Goal: Information Seeking & Learning: Learn about a topic

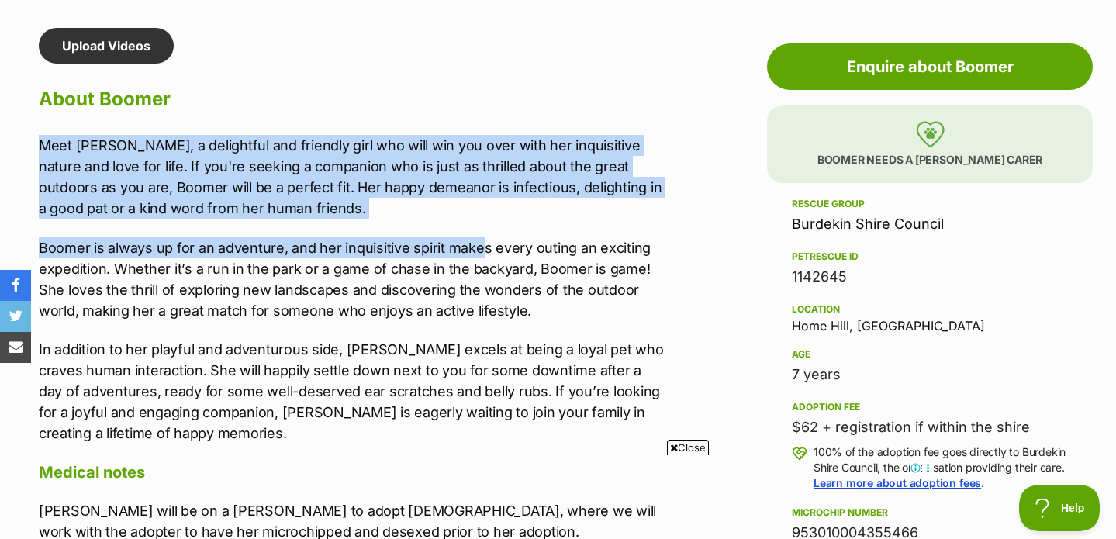
scroll to position [1398, 0]
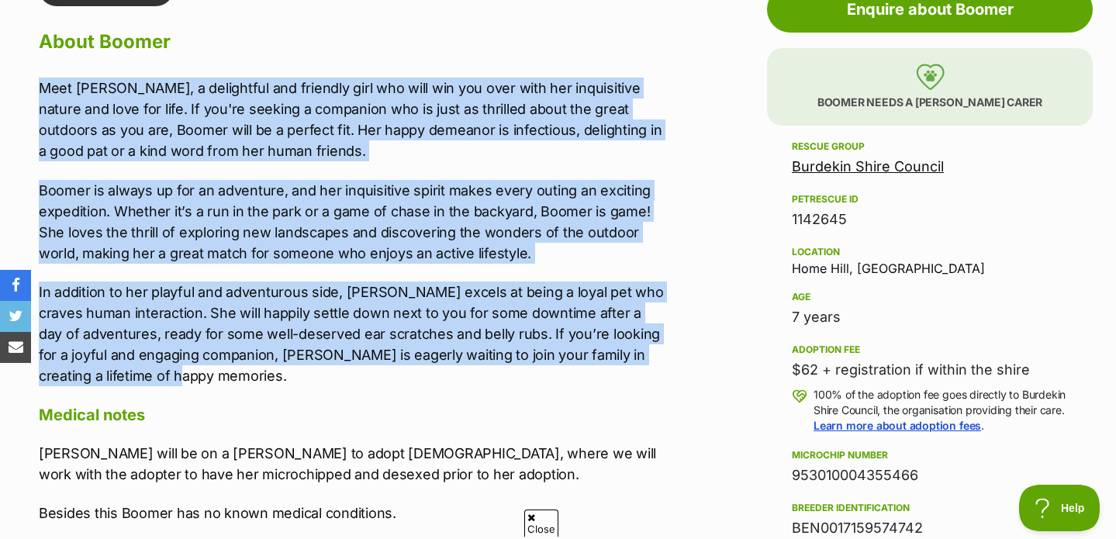
drag, startPoint x: 32, startPoint y: 141, endPoint x: 289, endPoint y: 375, distance: 347.7
click at [289, 375] on div "Upload Videos About Boomer Meet [PERSON_NAME], a delightful and friendly girl w…" at bounding box center [344, 333] width 642 height 724
copy div "Lore Ipsumd, s ametconsec adi elitsedd eius tem inci utl etd magn aliq eni admi…"
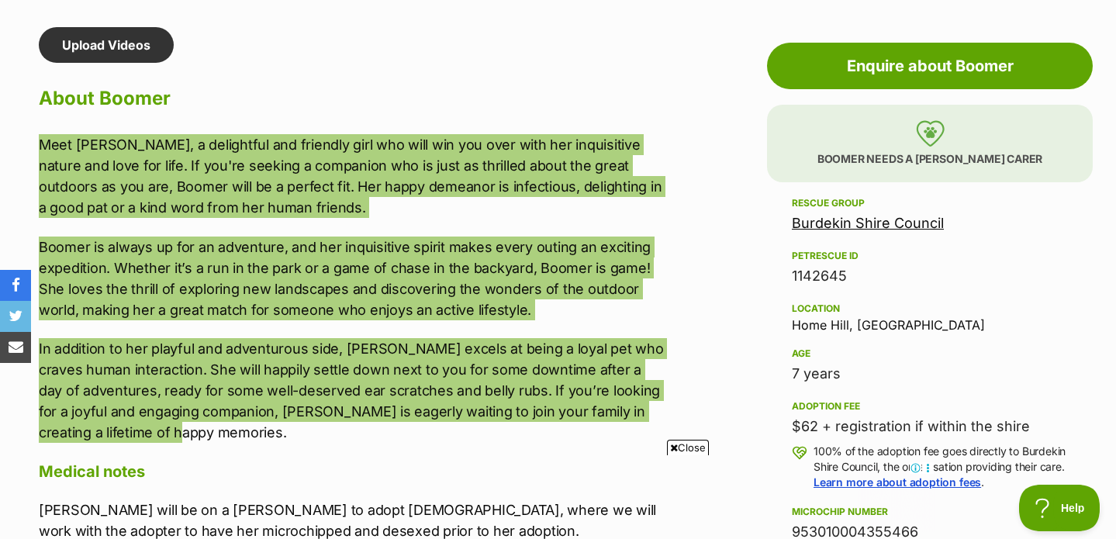
scroll to position [1473, 0]
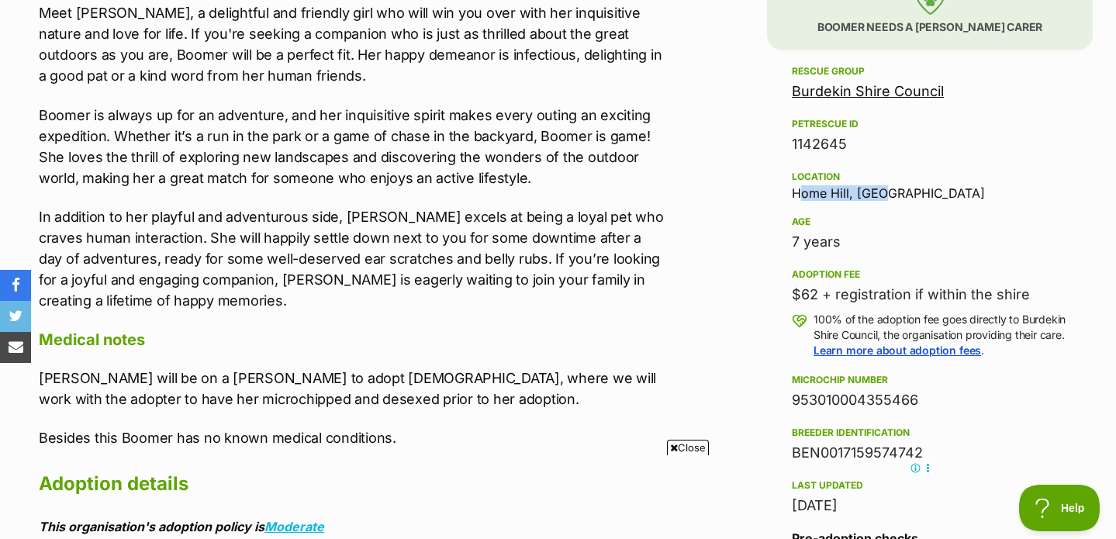
drag, startPoint x: 788, startPoint y: 192, endPoint x: 901, endPoint y: 196, distance: 112.5
click at [901, 196] on aside "Rescue group Burdekin Shire Council PetRescue ID 1142645 Location [GEOGRAPHIC_D…" at bounding box center [930, 521] width 326 height 919
copy div "Home Hill, [GEOGRAPHIC_DATA]"
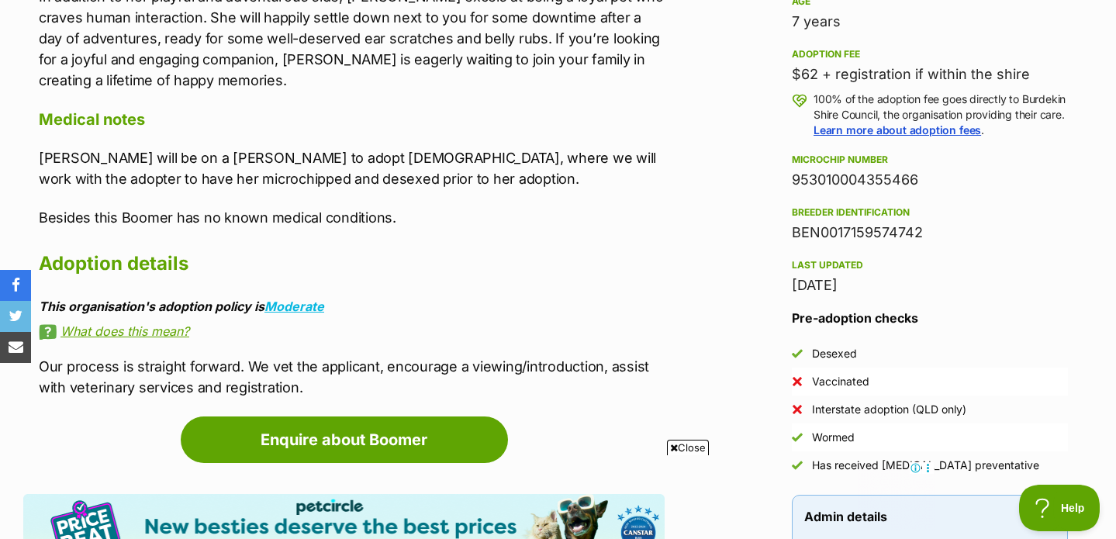
scroll to position [1698, 0]
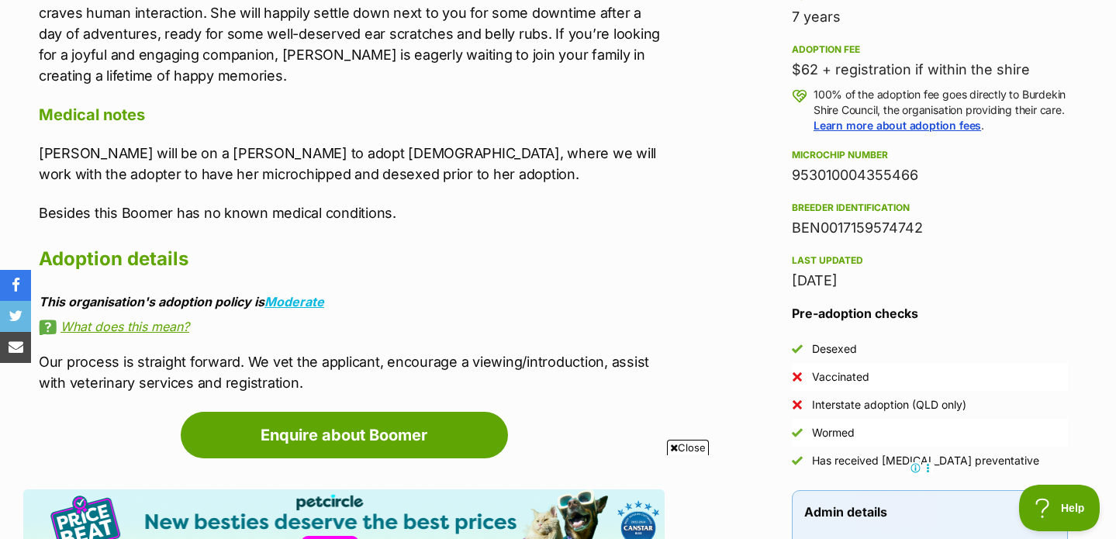
drag, startPoint x: 785, startPoint y: 241, endPoint x: 978, endPoint y: 241, distance: 193.2
click at [978, 241] on aside "Rescue group Burdekin Shire Council PetRescue ID 1142645 Location [GEOGRAPHIC_D…" at bounding box center [930, 296] width 326 height 919
copy div "BEN0017159574742"
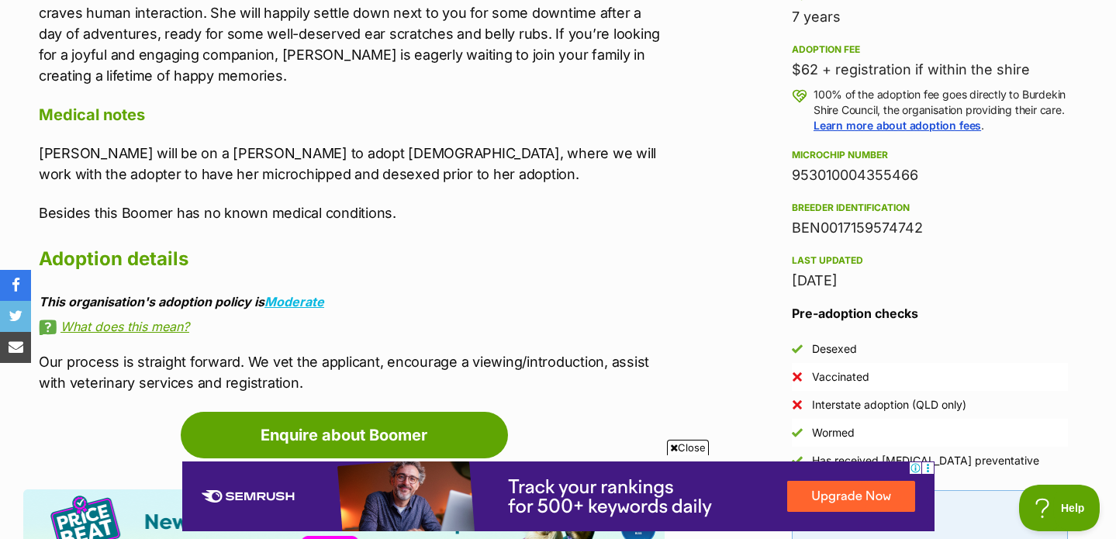
scroll to position [0, 0]
drag, startPoint x: 783, startPoint y: 190, endPoint x: 957, endPoint y: 190, distance: 174.6
click at [957, 190] on aside "Rescue group Burdekin Shire Council PetRescue ID 1142645 Location [GEOGRAPHIC_D…" at bounding box center [930, 296] width 326 height 919
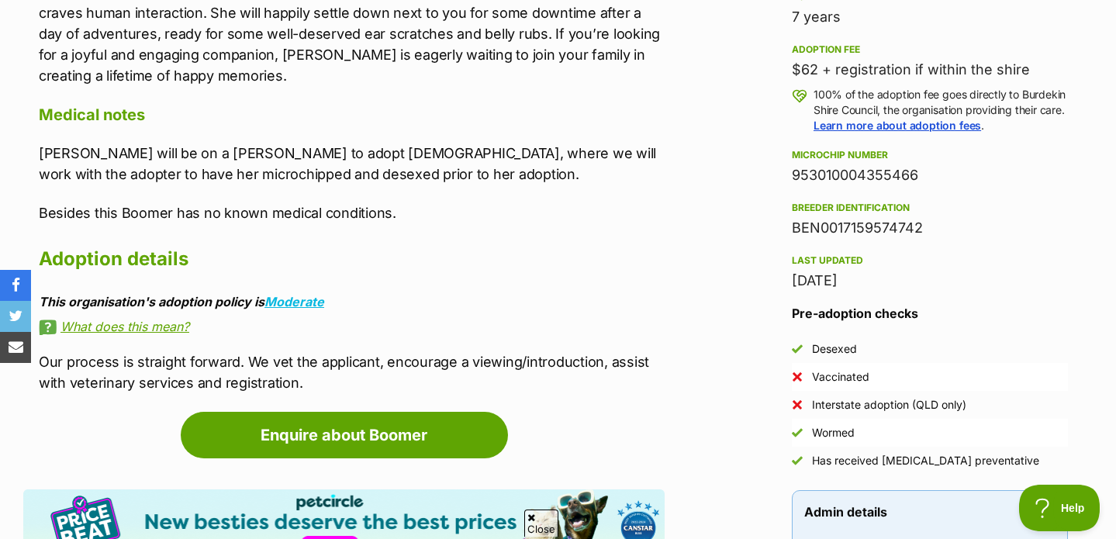
copy div "953010004355466"
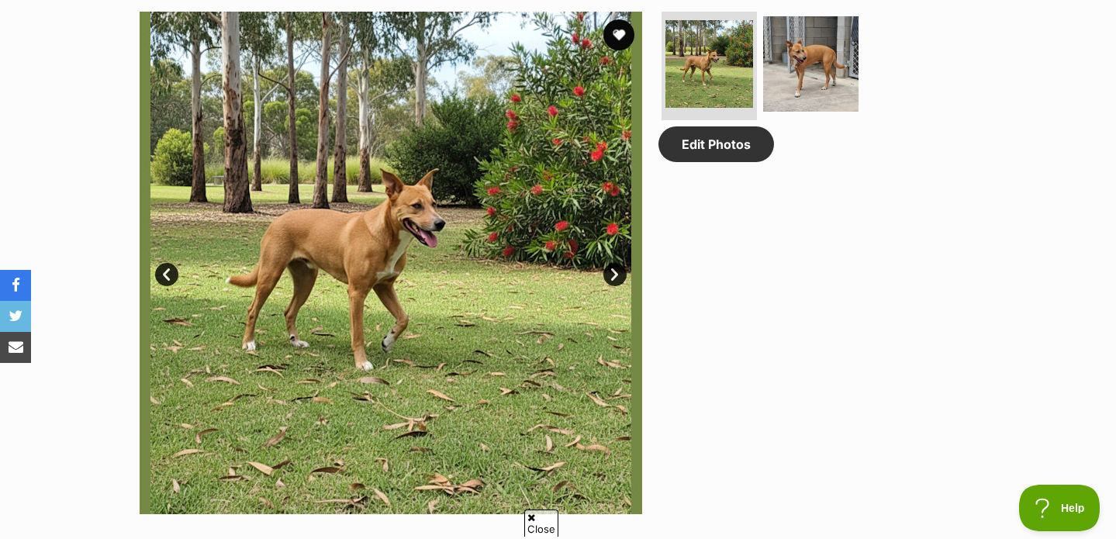
scroll to position [832, 0]
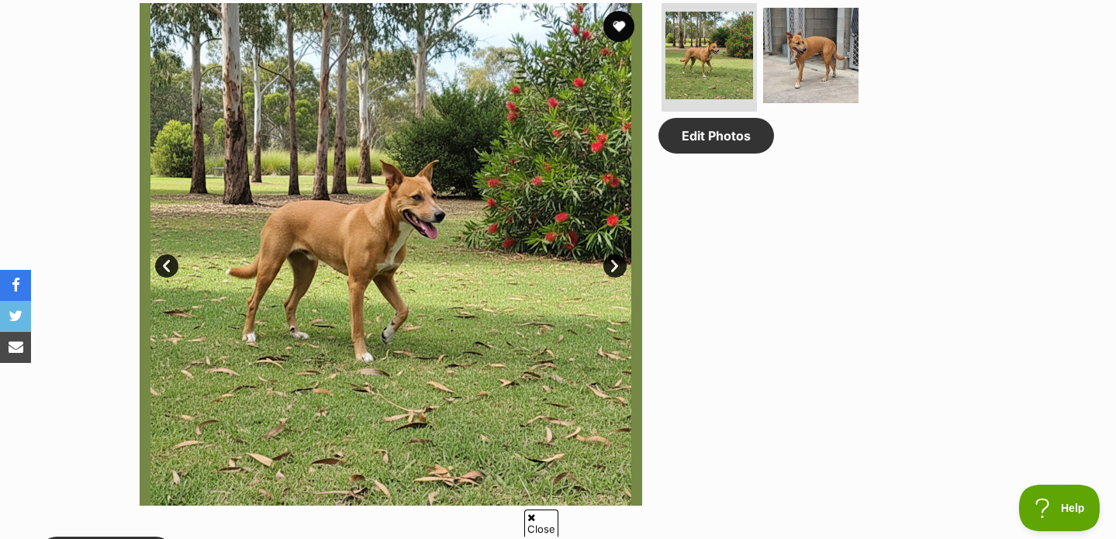
click at [476, 157] on img at bounding box center [391, 254] width 503 height 503
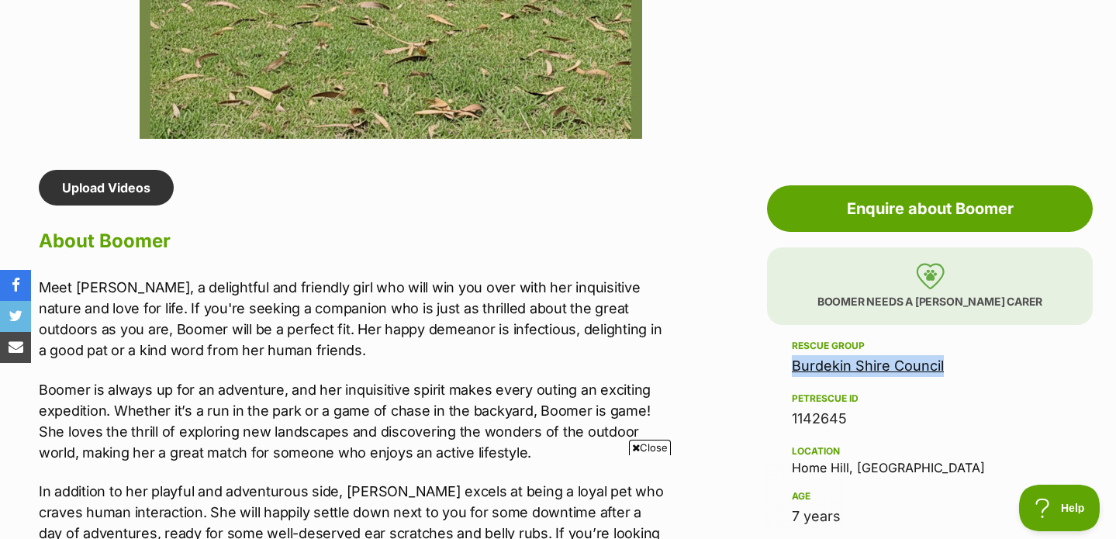
scroll to position [1258, 0]
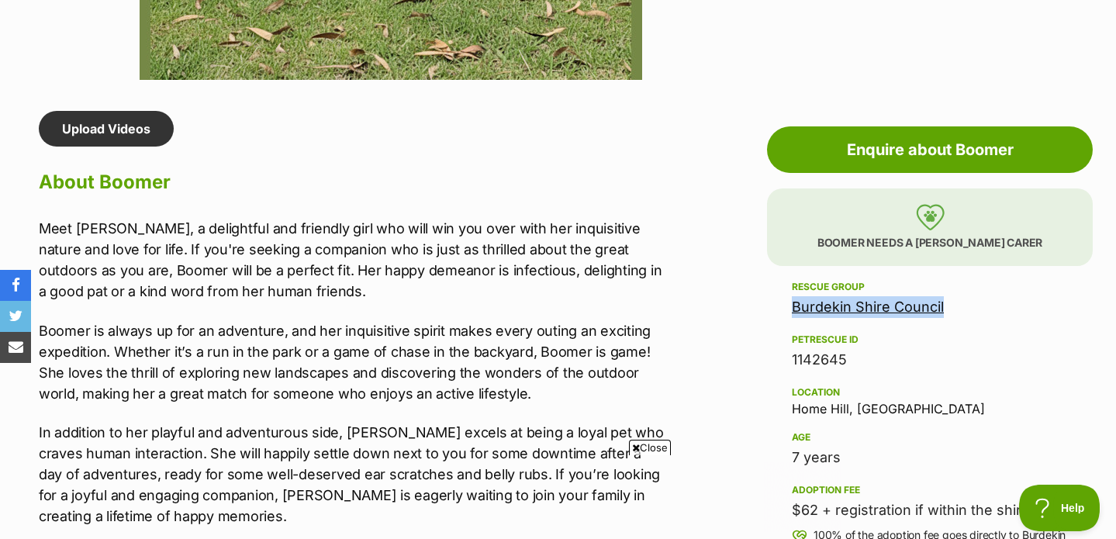
drag, startPoint x: 855, startPoint y: 369, endPoint x: 767, endPoint y: 353, distance: 89.8
copy div "1142645"
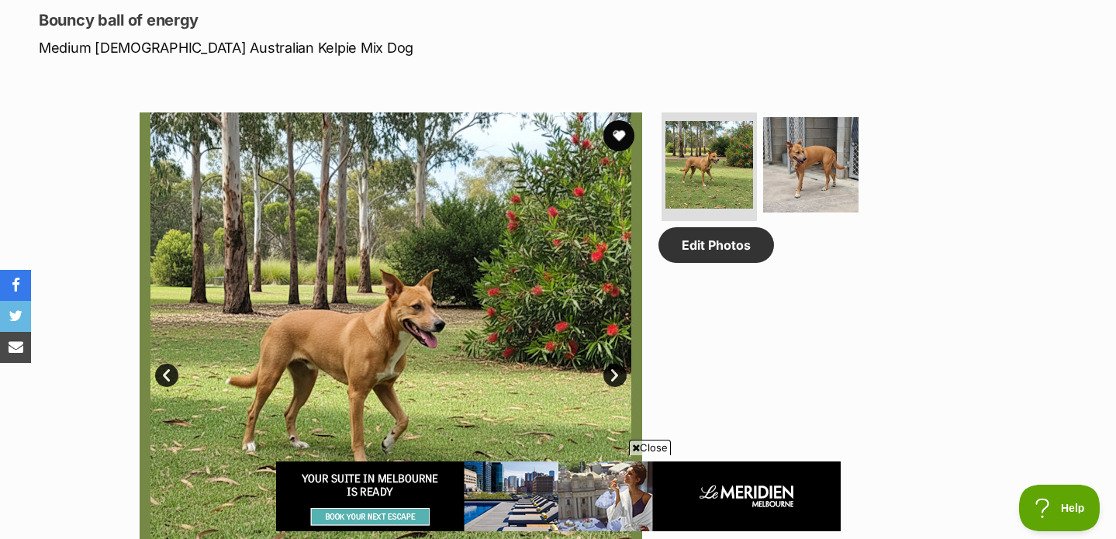
scroll to position [0, 0]
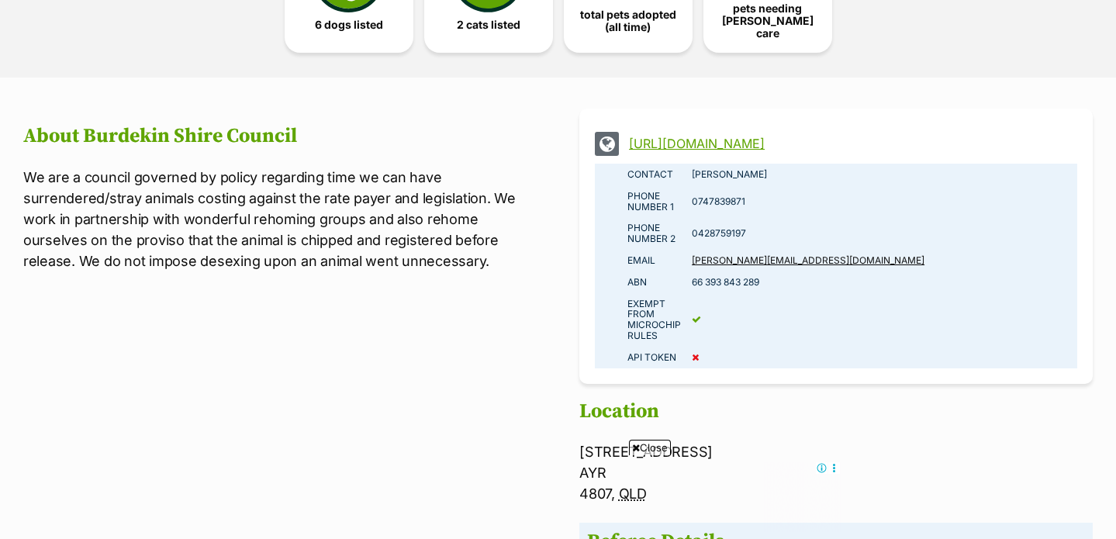
scroll to position [1050, 0]
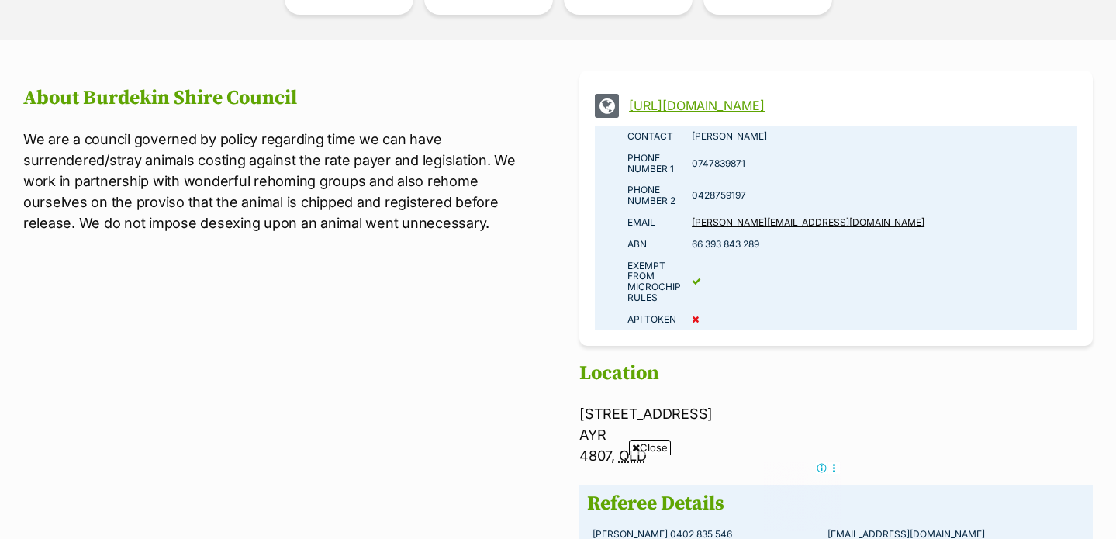
click at [734, 100] on link "https://www.burdekin.qld.gov.au/Home" at bounding box center [850, 106] width 442 height 14
